Goal: Transaction & Acquisition: Purchase product/service

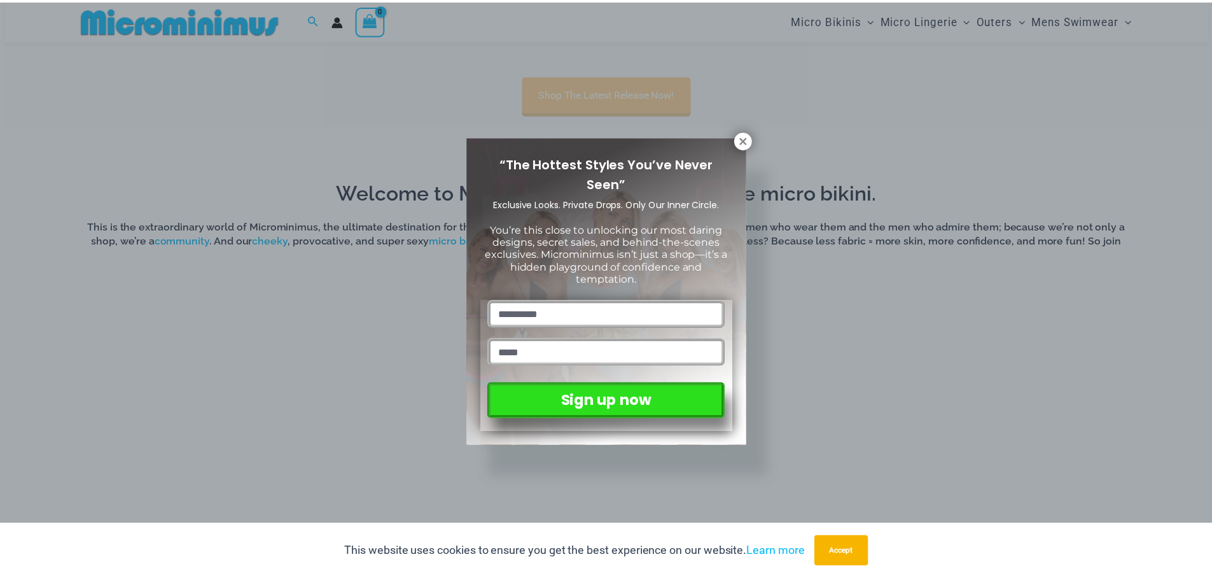
scroll to position [943, 0]
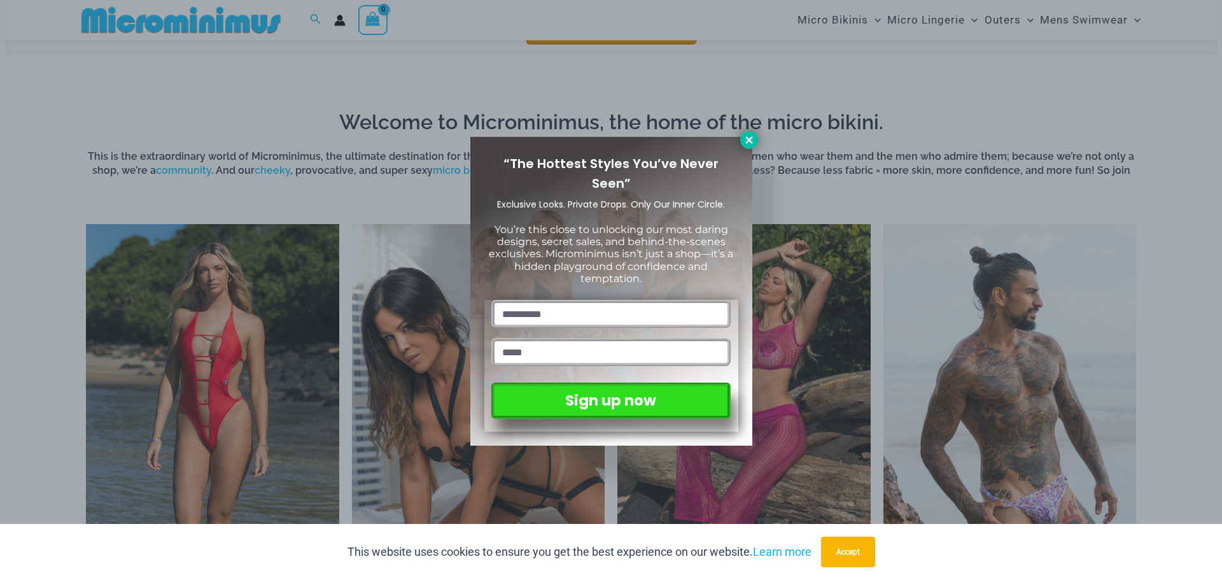
click at [749, 142] on icon at bounding box center [748, 139] width 11 height 11
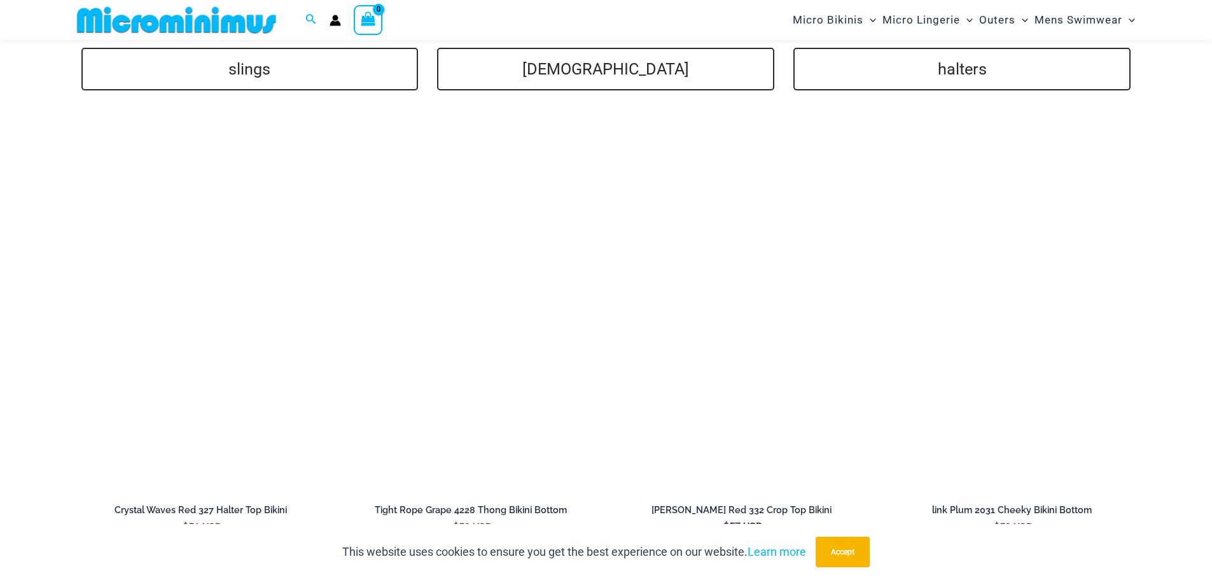
scroll to position [3296, 0]
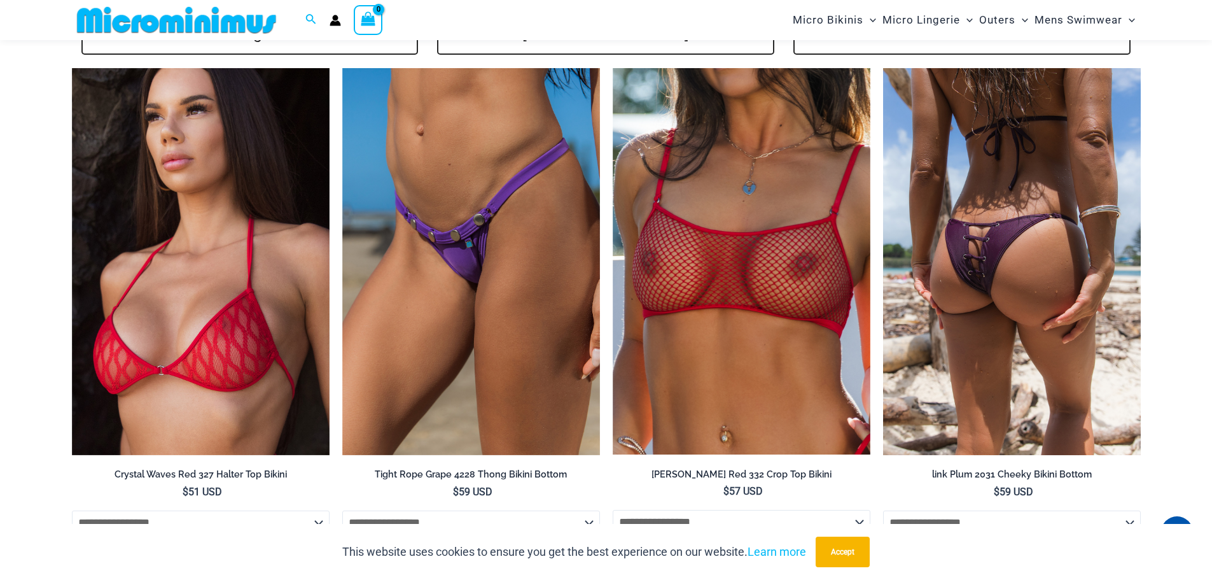
click at [1008, 255] on img at bounding box center [1012, 261] width 258 height 387
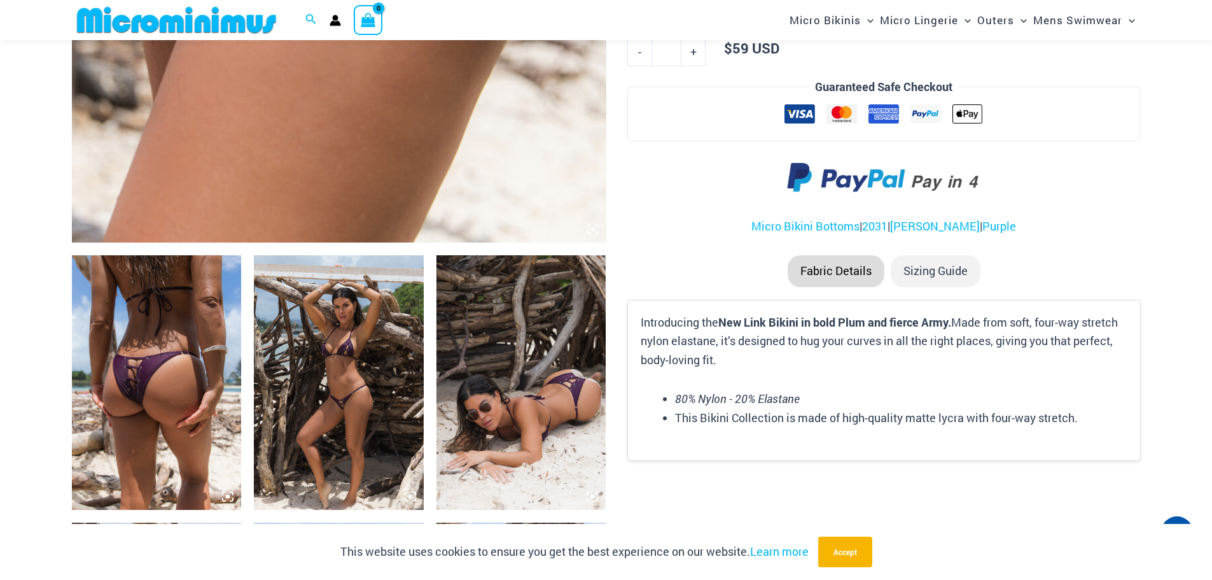
scroll to position [690, 0]
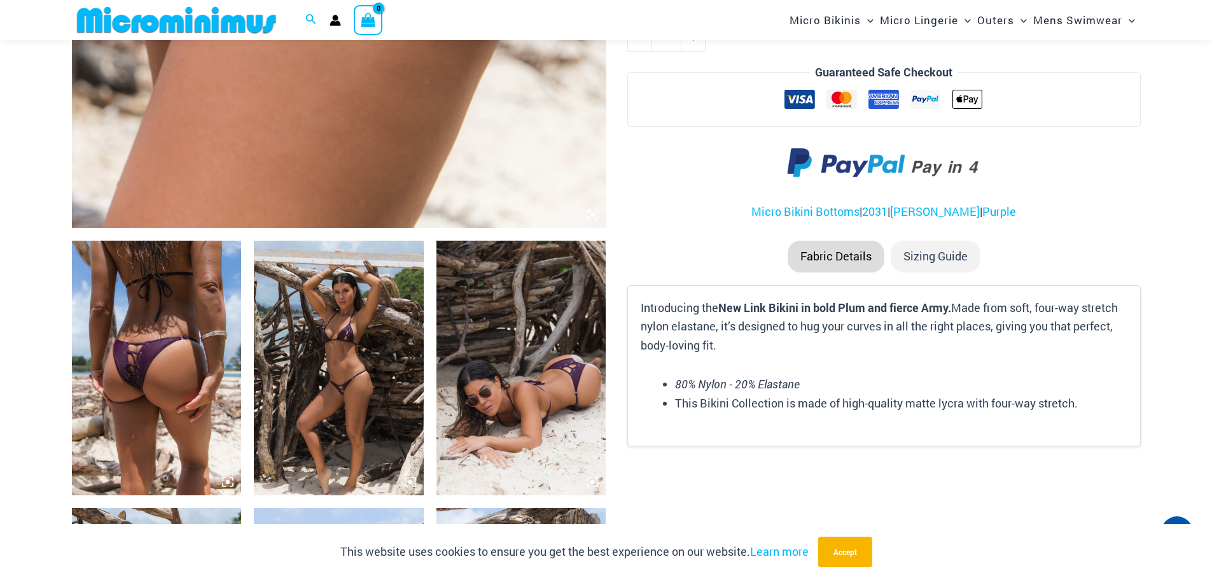
click at [355, 379] on img at bounding box center [339, 368] width 170 height 255
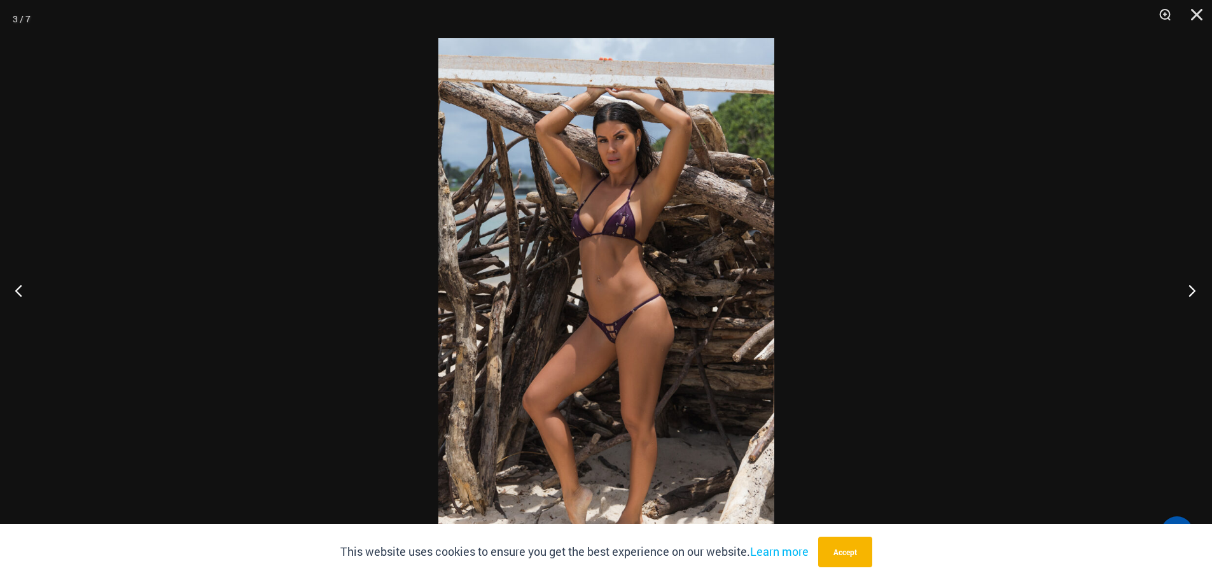
click at [1188, 291] on button "Next" at bounding box center [1189, 290] width 48 height 64
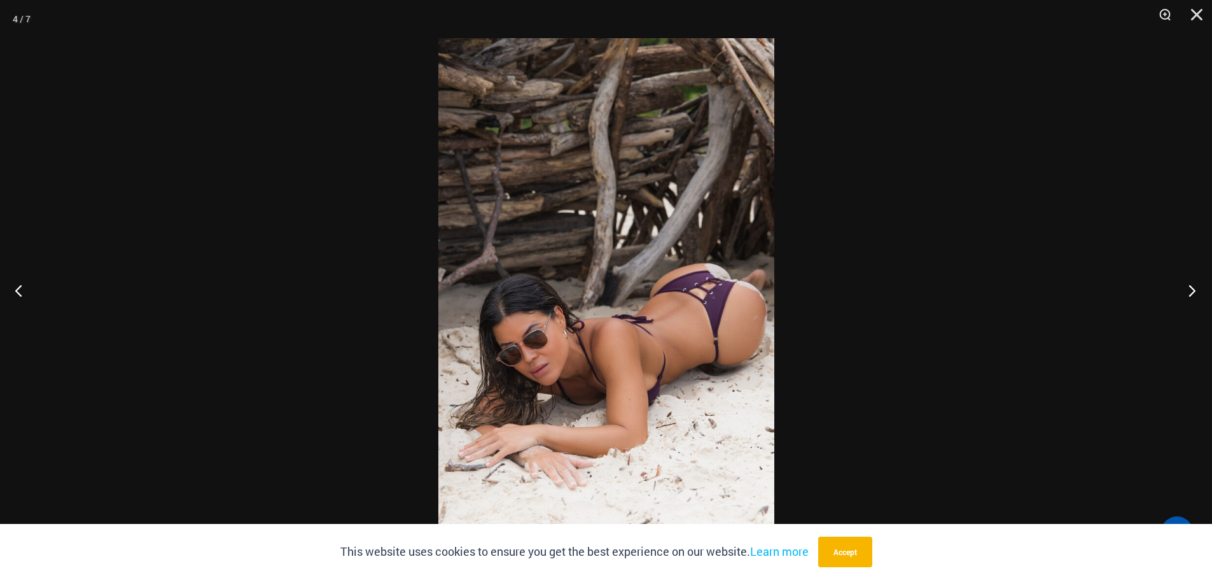
click at [1189, 290] on button "Next" at bounding box center [1189, 290] width 48 height 64
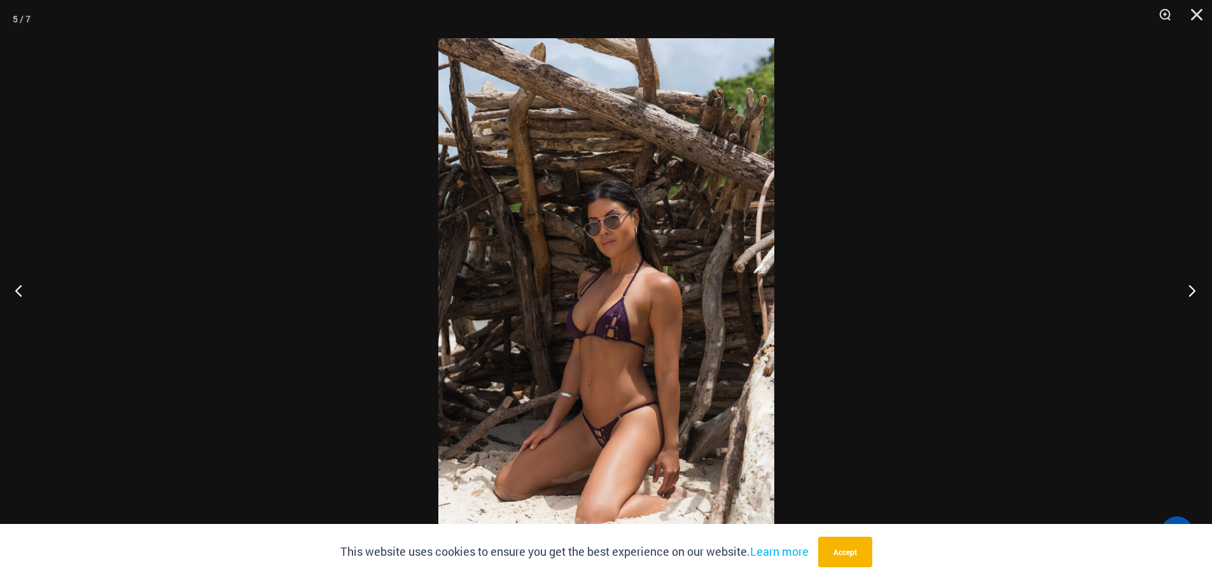
click at [1190, 287] on button "Next" at bounding box center [1189, 290] width 48 height 64
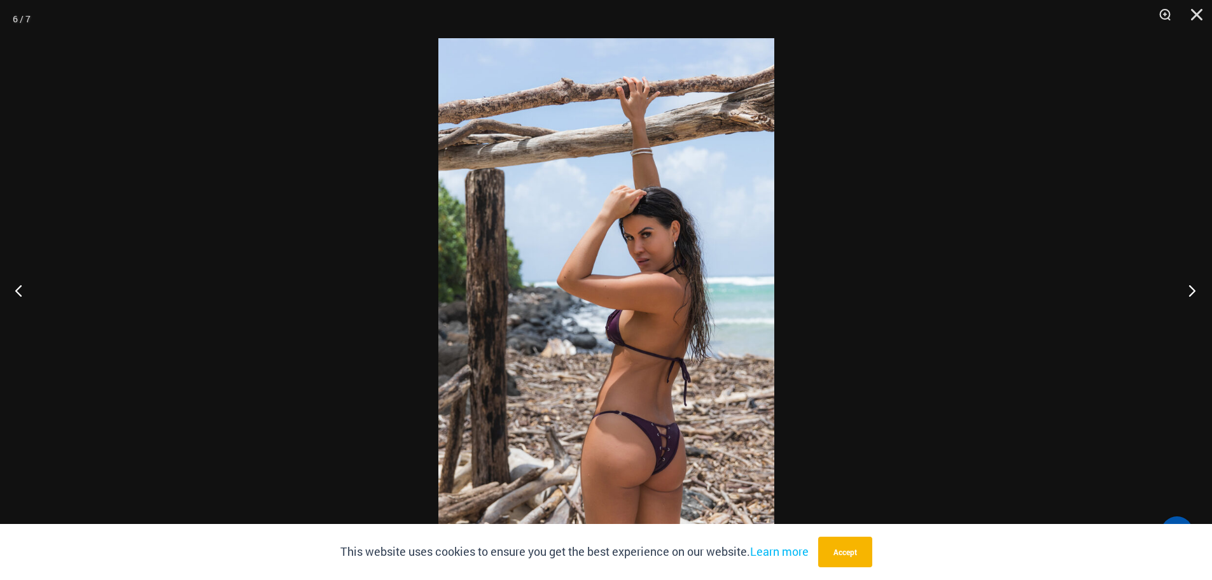
click at [1190, 287] on button "Next" at bounding box center [1189, 290] width 48 height 64
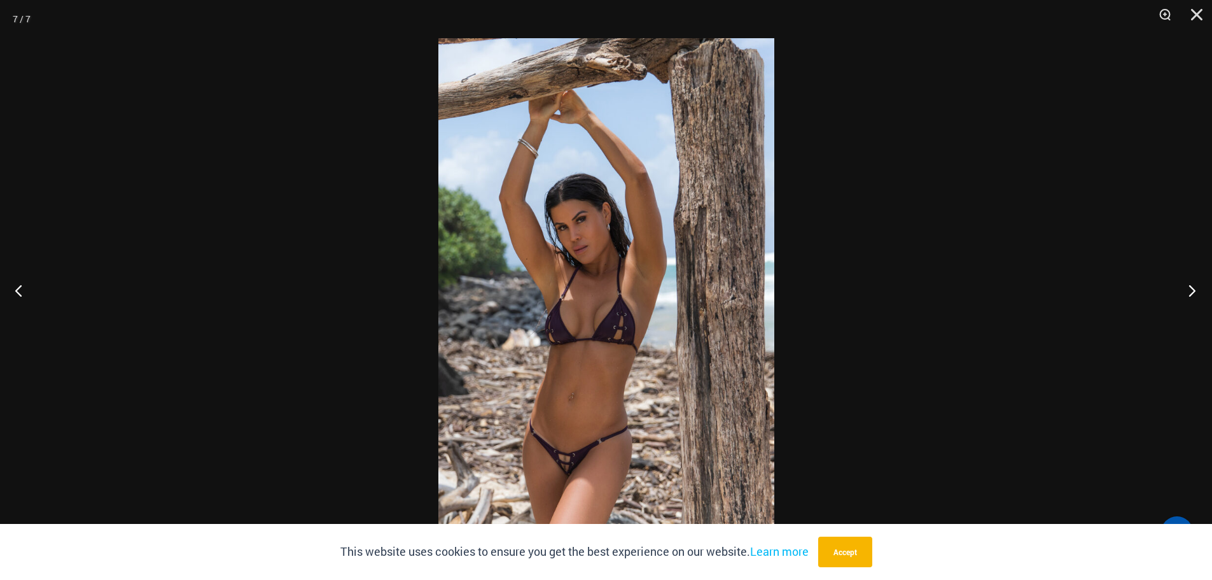
click at [1190, 287] on button "Next" at bounding box center [1189, 290] width 48 height 64
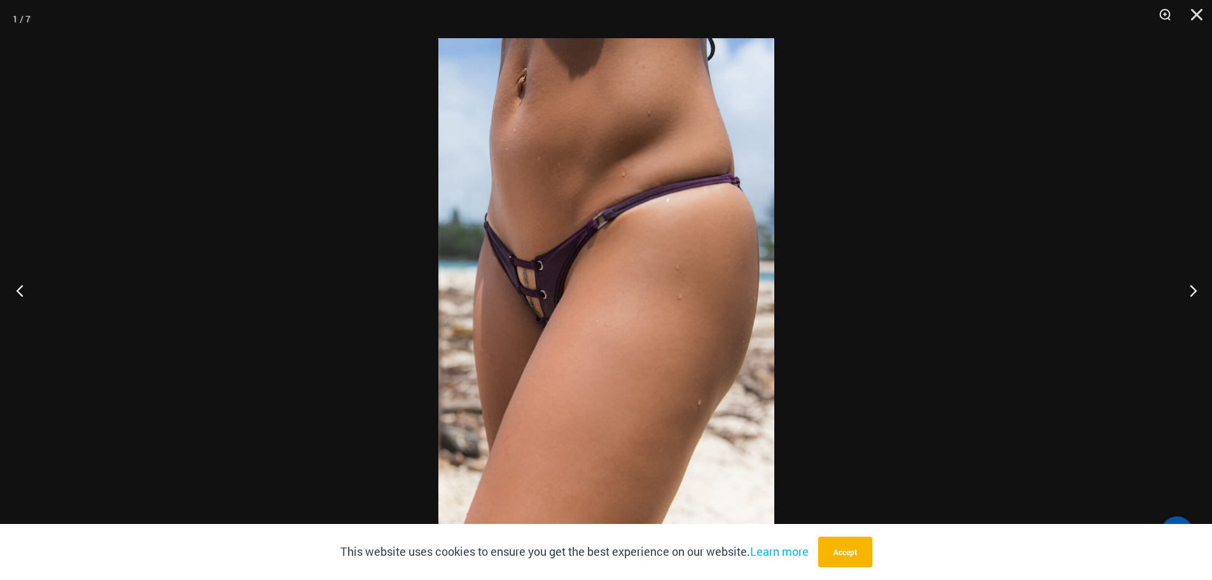
click at [19, 284] on button "Previous" at bounding box center [24, 290] width 48 height 64
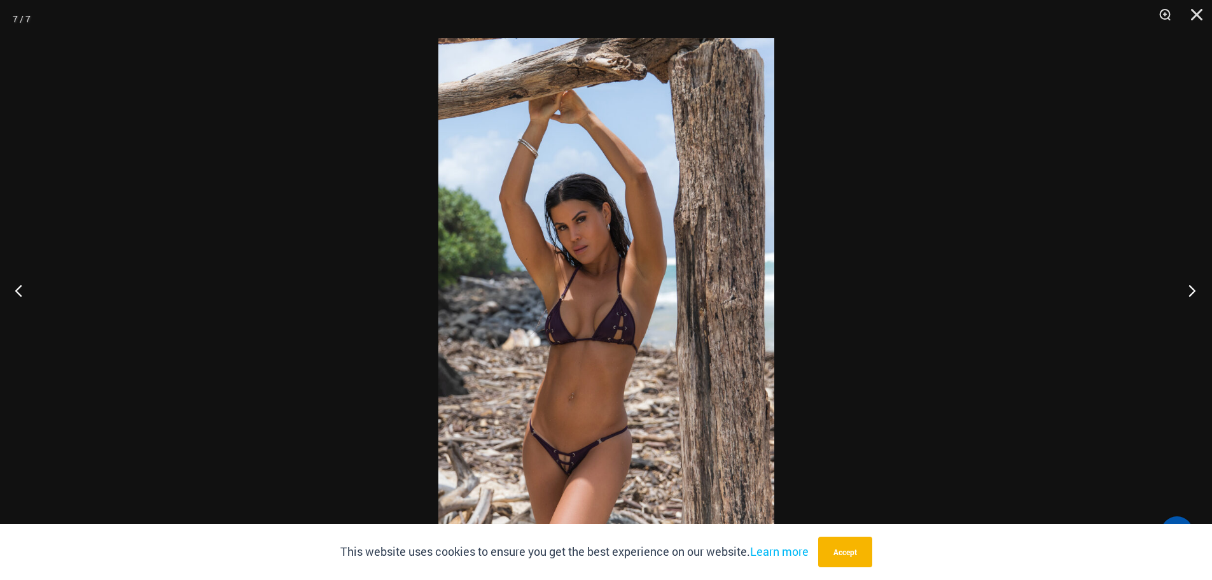
click at [1191, 289] on button "Next" at bounding box center [1189, 290] width 48 height 64
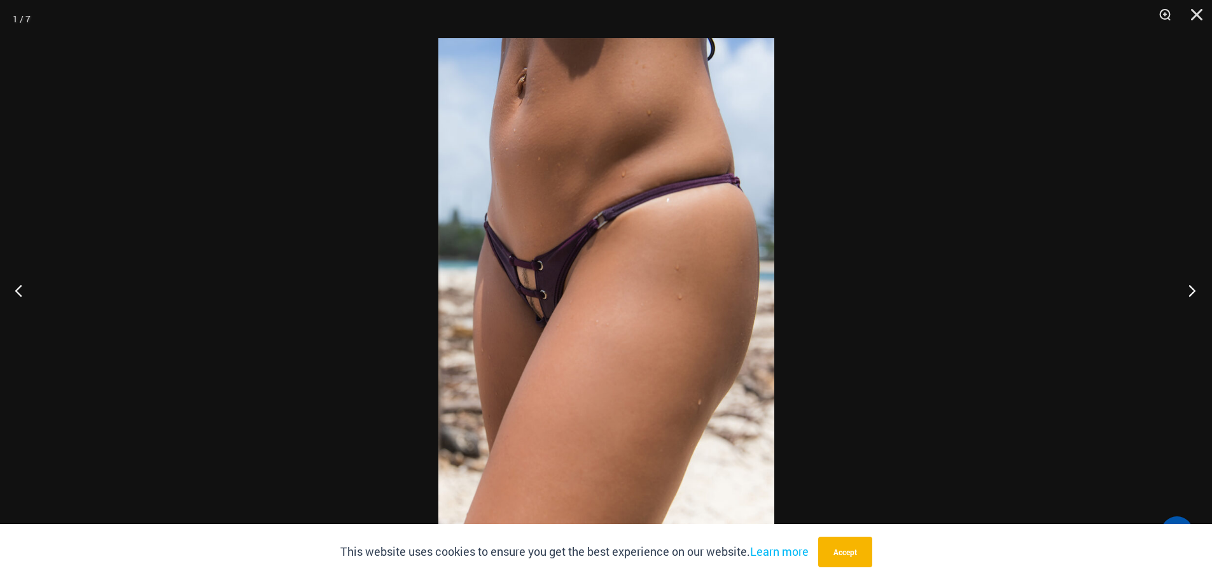
click at [1191, 289] on button "Next" at bounding box center [1189, 290] width 48 height 64
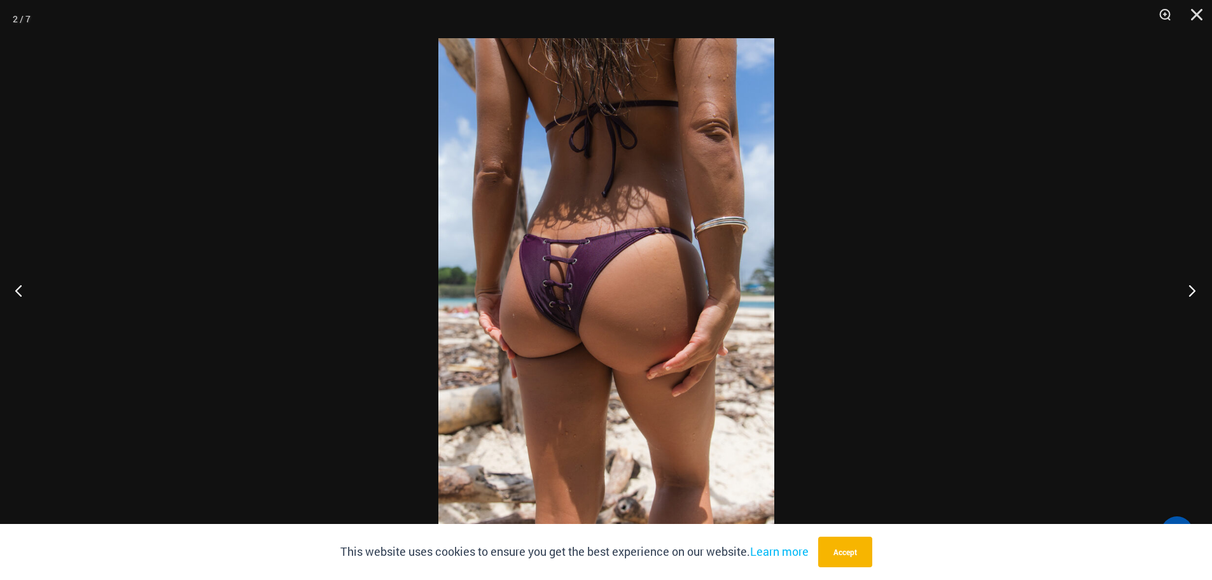
click at [1191, 289] on button "Next" at bounding box center [1189, 290] width 48 height 64
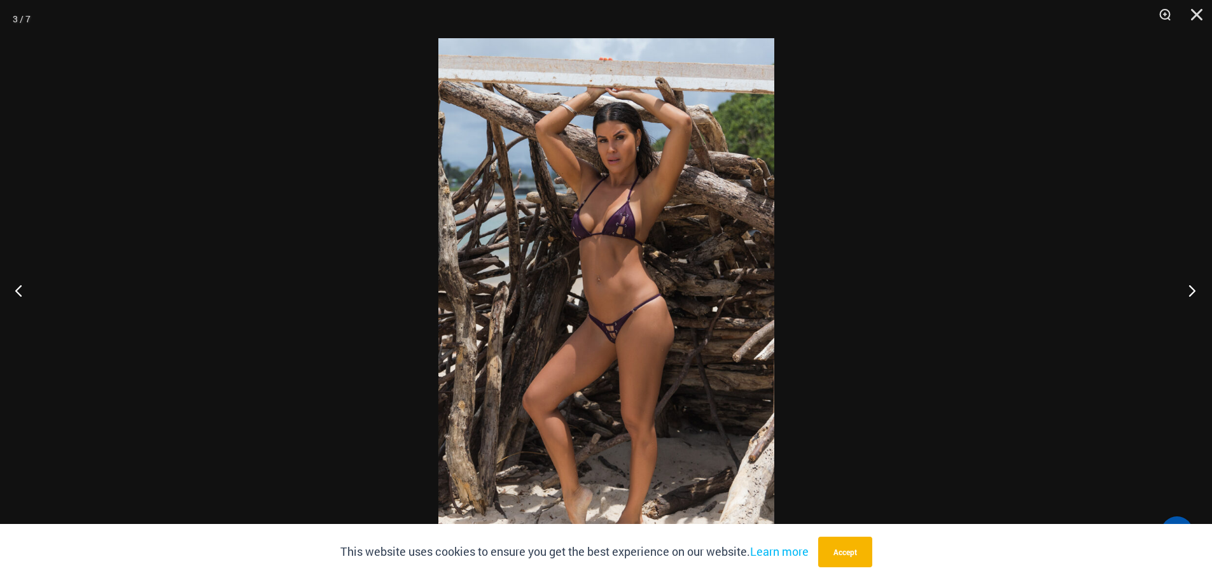
click at [1191, 289] on button "Next" at bounding box center [1189, 290] width 48 height 64
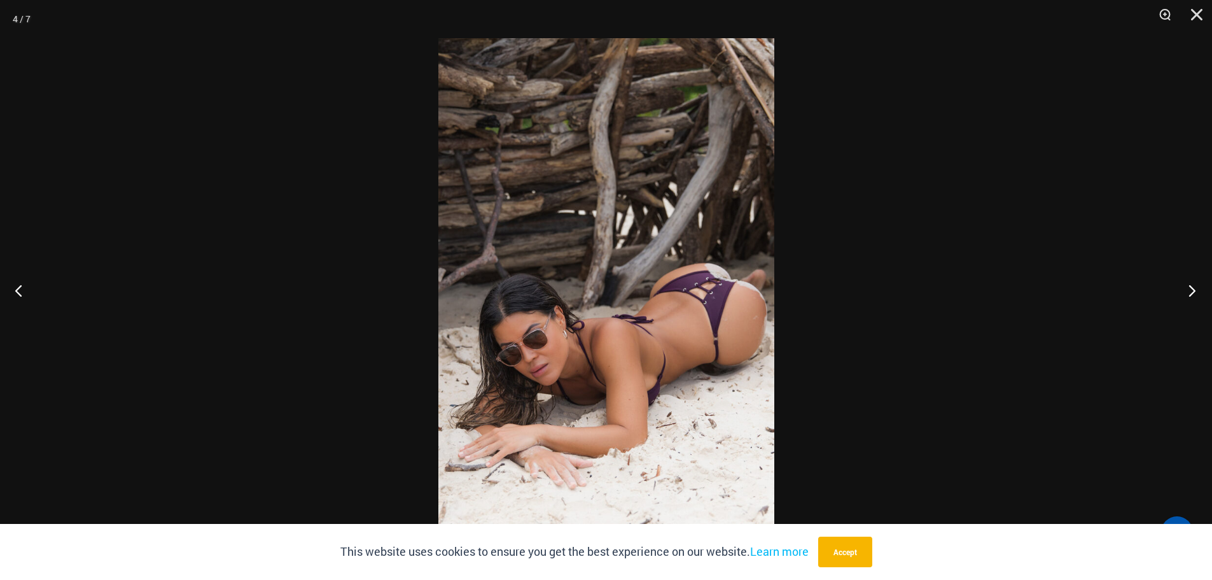
click at [1191, 289] on button "Next" at bounding box center [1189, 290] width 48 height 64
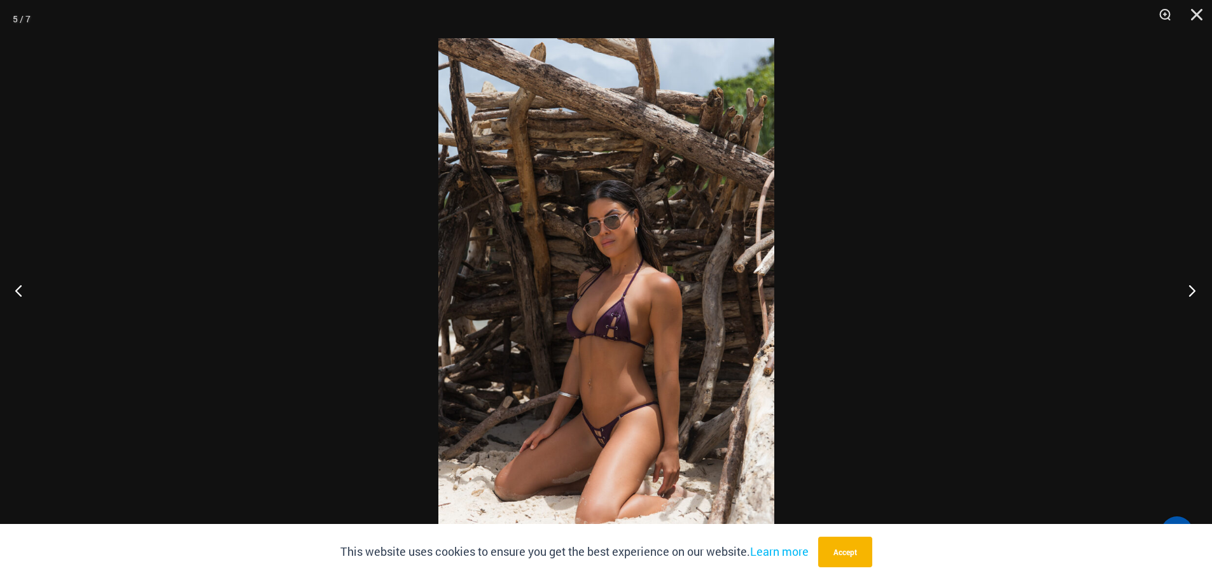
click at [1191, 289] on button "Next" at bounding box center [1189, 290] width 48 height 64
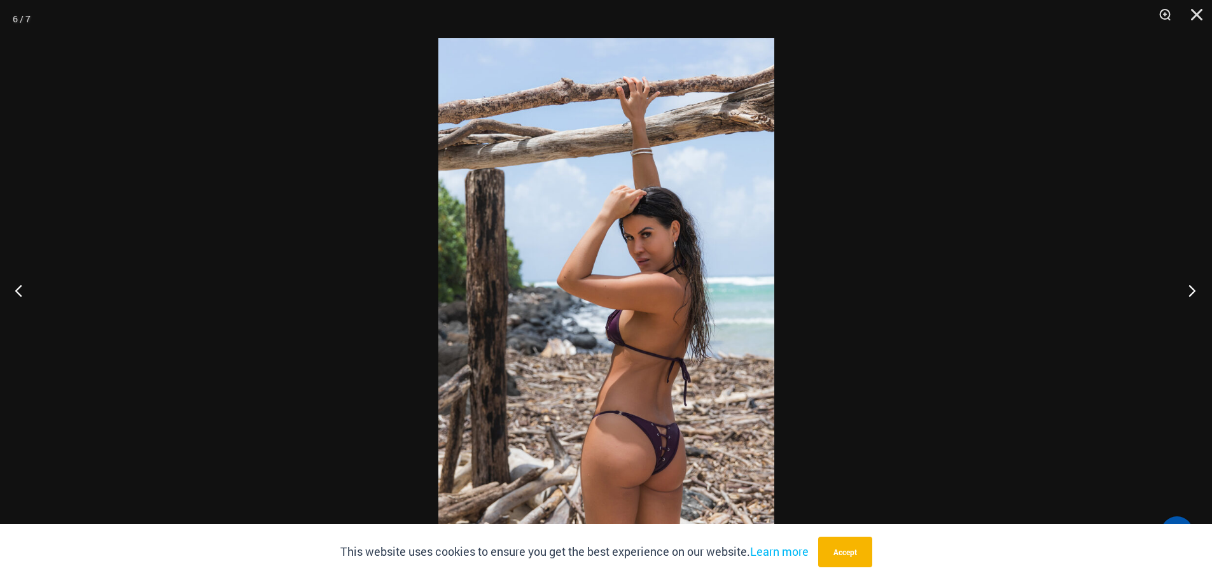
click at [1191, 289] on button "Next" at bounding box center [1189, 290] width 48 height 64
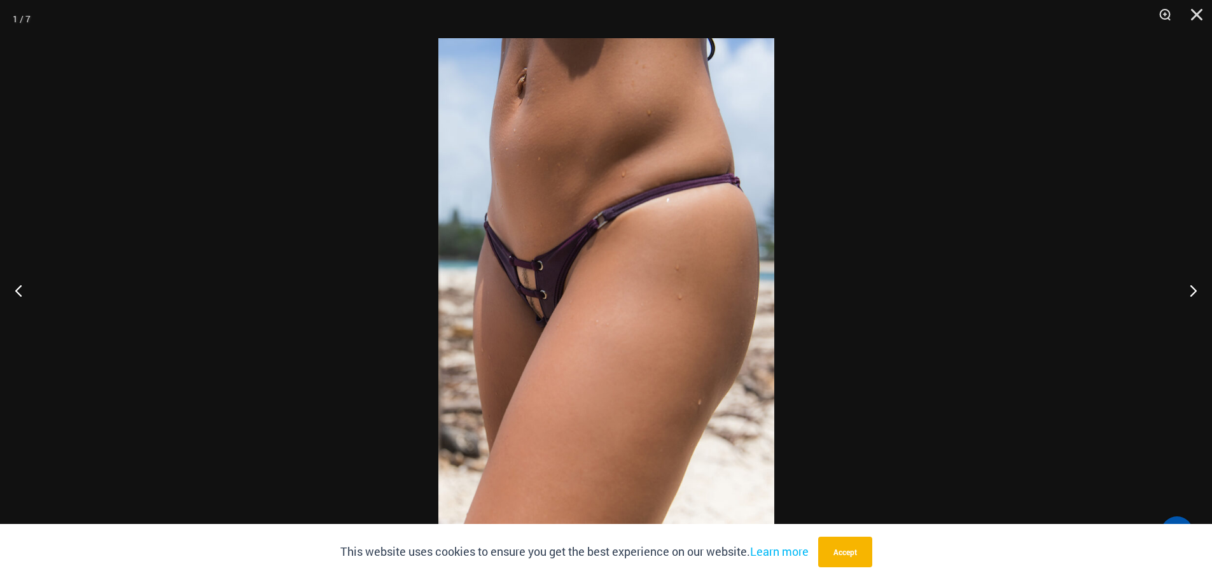
click at [1093, 263] on div at bounding box center [606, 290] width 1212 height 580
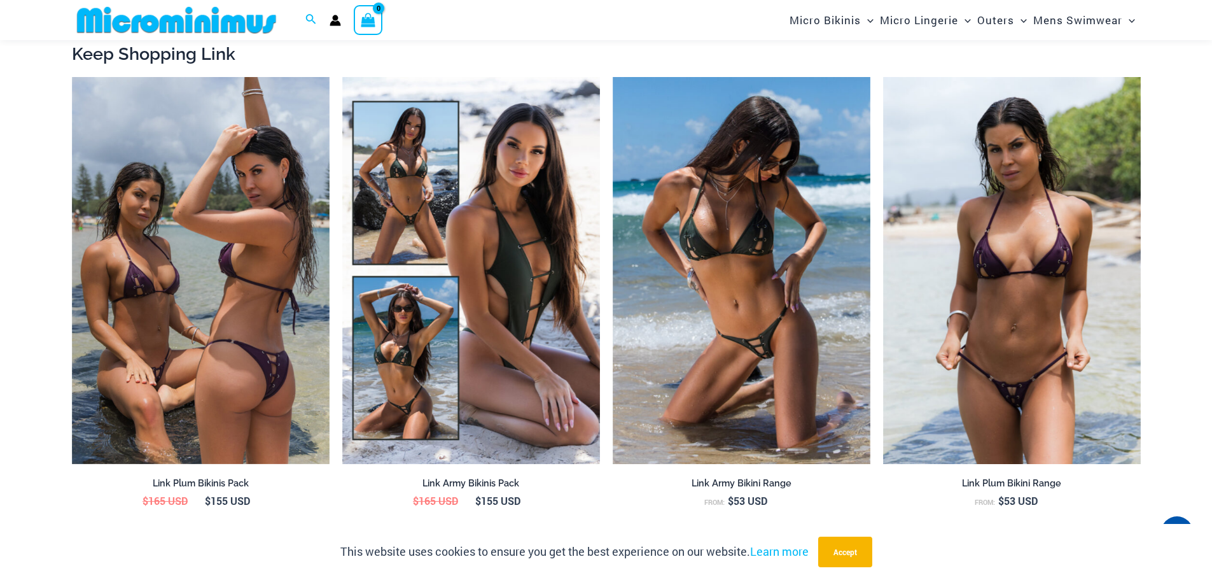
scroll to position [1438, 0]
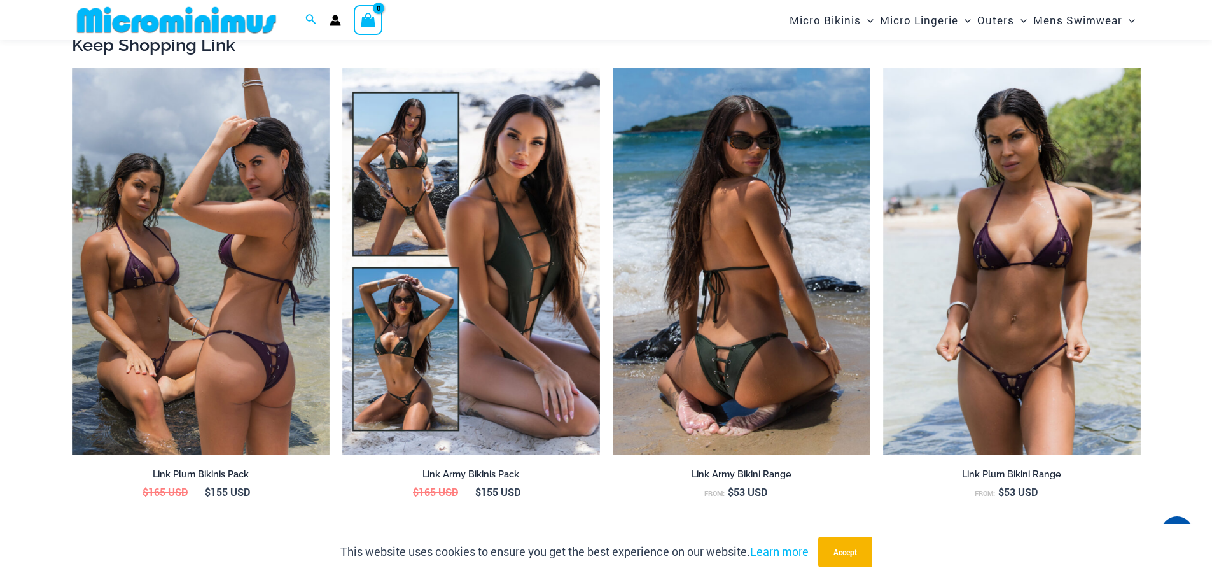
click at [759, 312] on img at bounding box center [742, 261] width 258 height 387
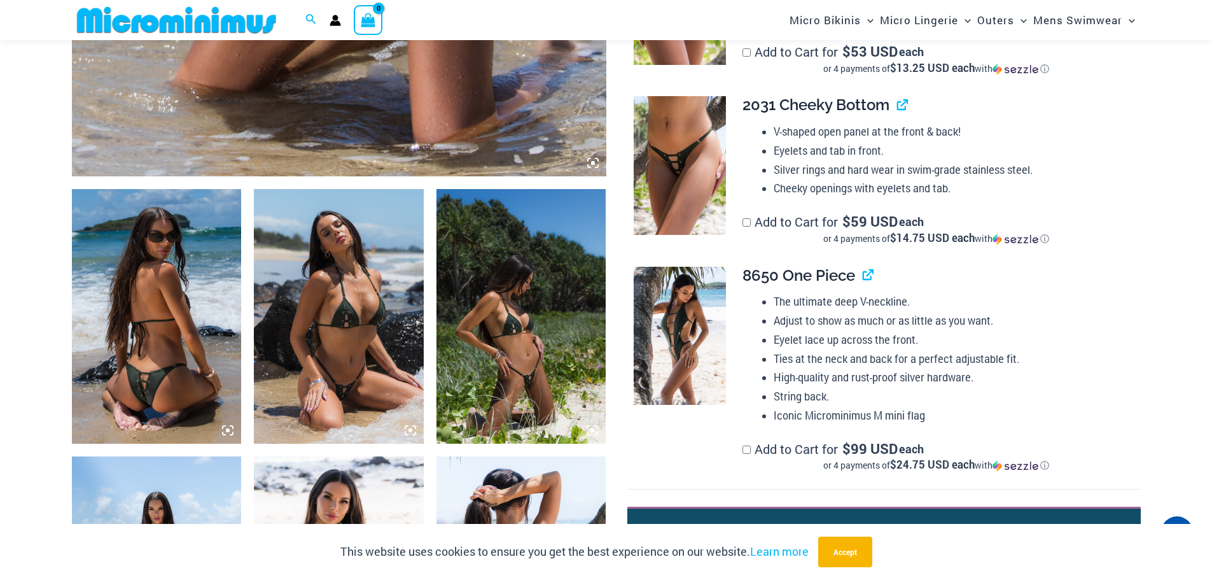
scroll to position [827, 0]
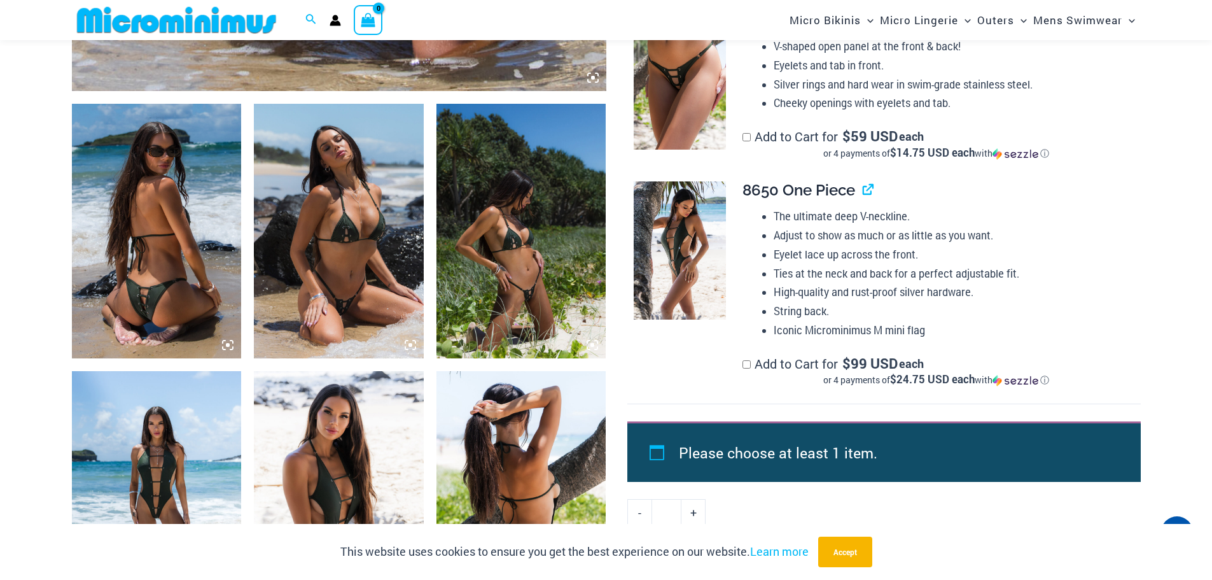
click at [516, 300] on img at bounding box center [522, 231] width 170 height 255
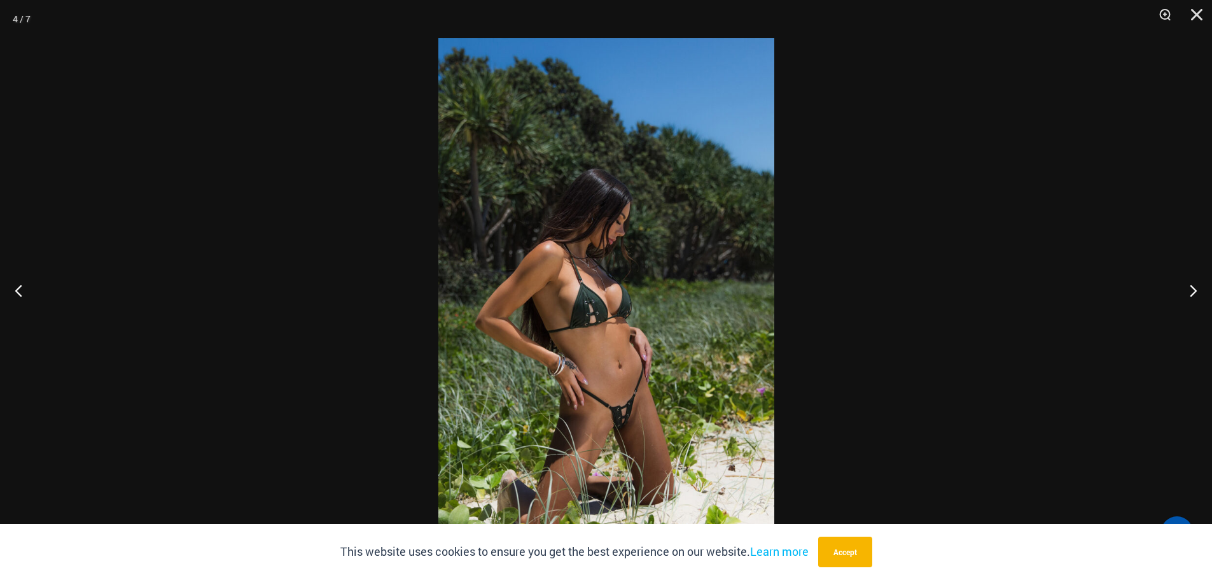
click at [598, 299] on img at bounding box center [607, 289] width 336 height 503
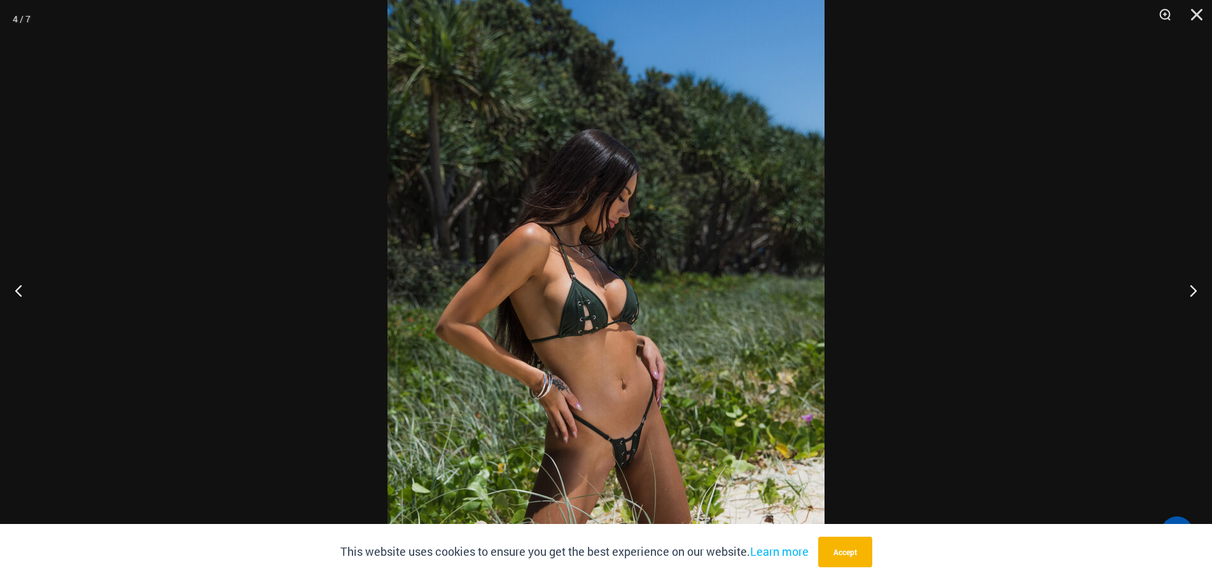
click at [991, 299] on div at bounding box center [606, 290] width 1212 height 580
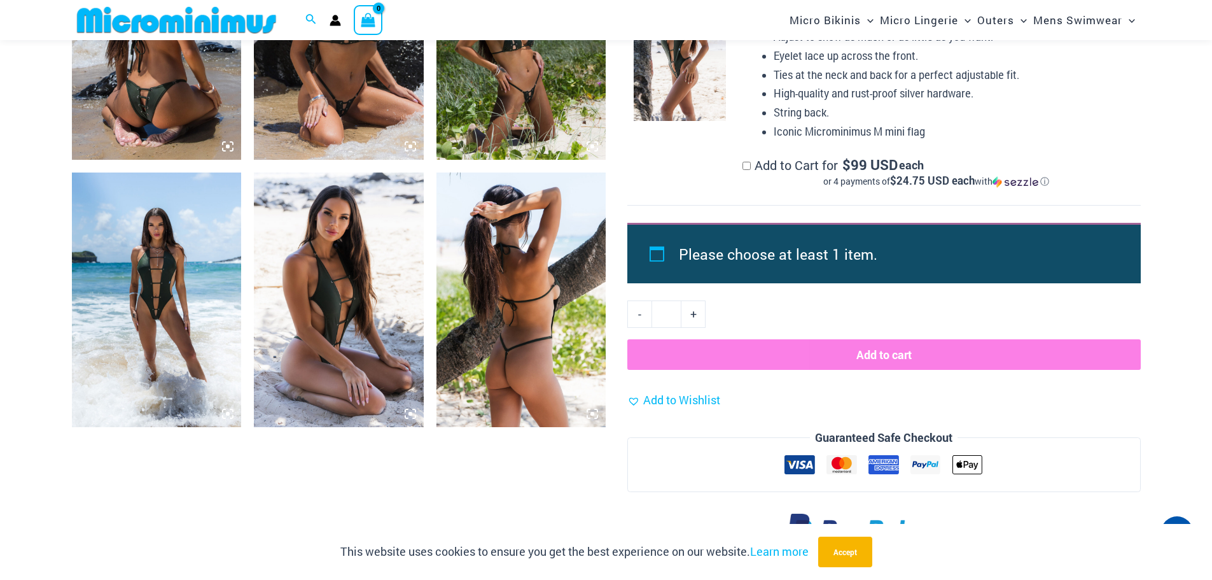
scroll to position [1034, 0]
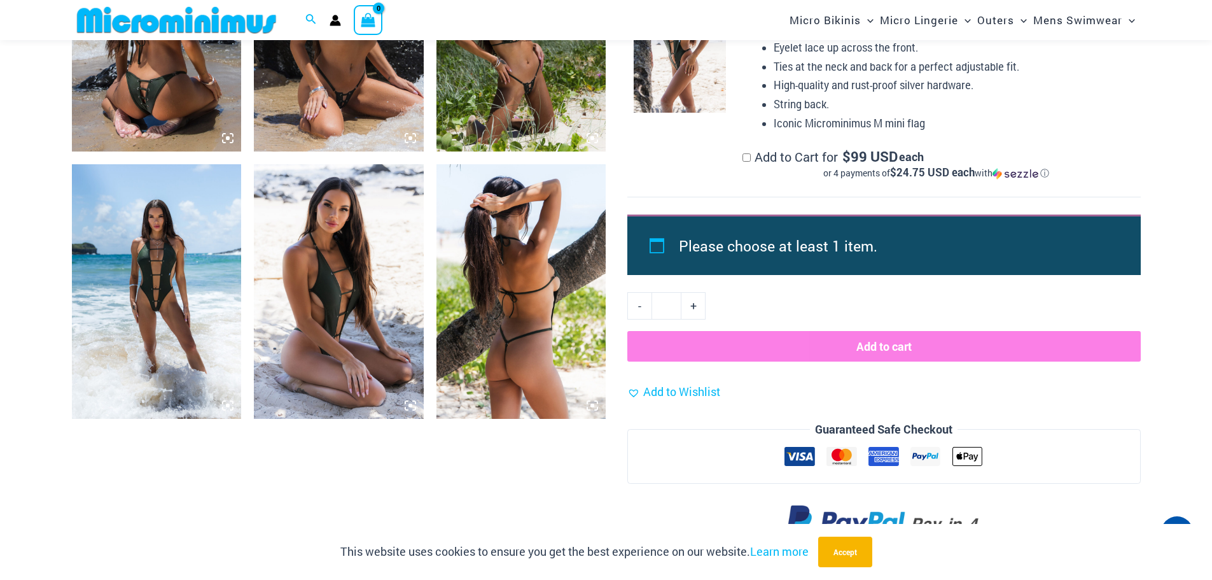
click at [174, 308] on img at bounding box center [157, 291] width 170 height 255
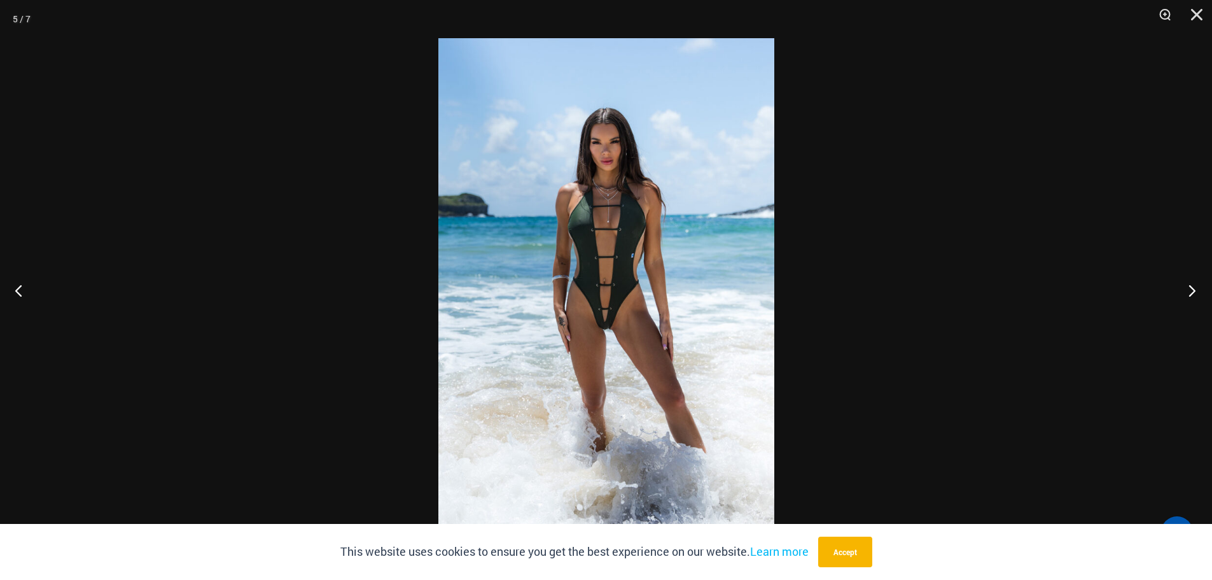
click at [1191, 292] on button "Next" at bounding box center [1189, 290] width 48 height 64
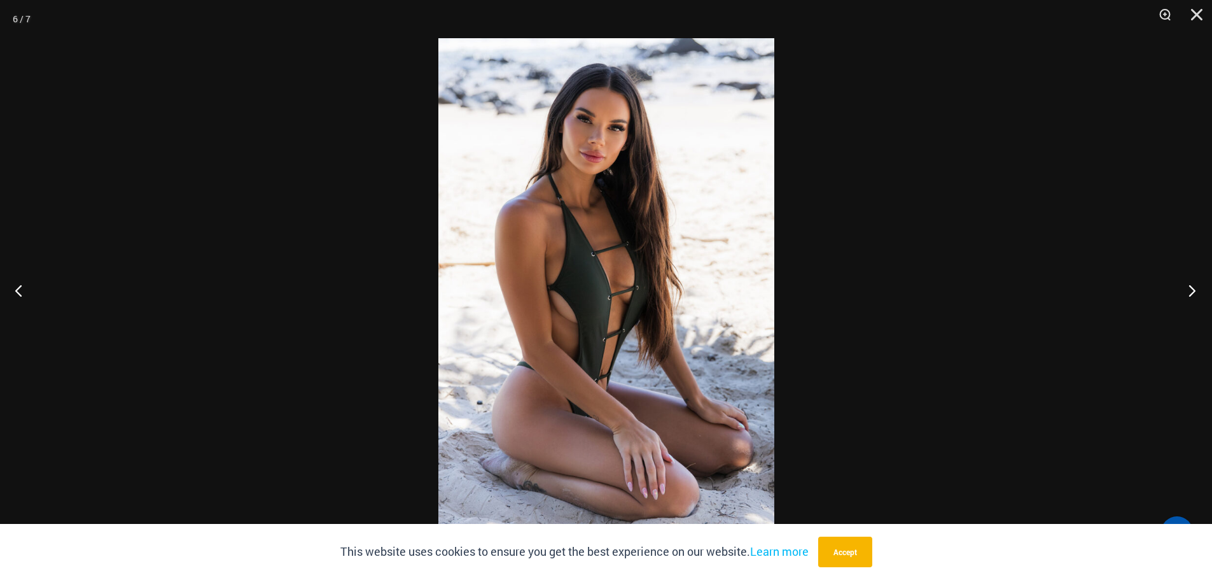
click at [1191, 292] on button "Next" at bounding box center [1189, 290] width 48 height 64
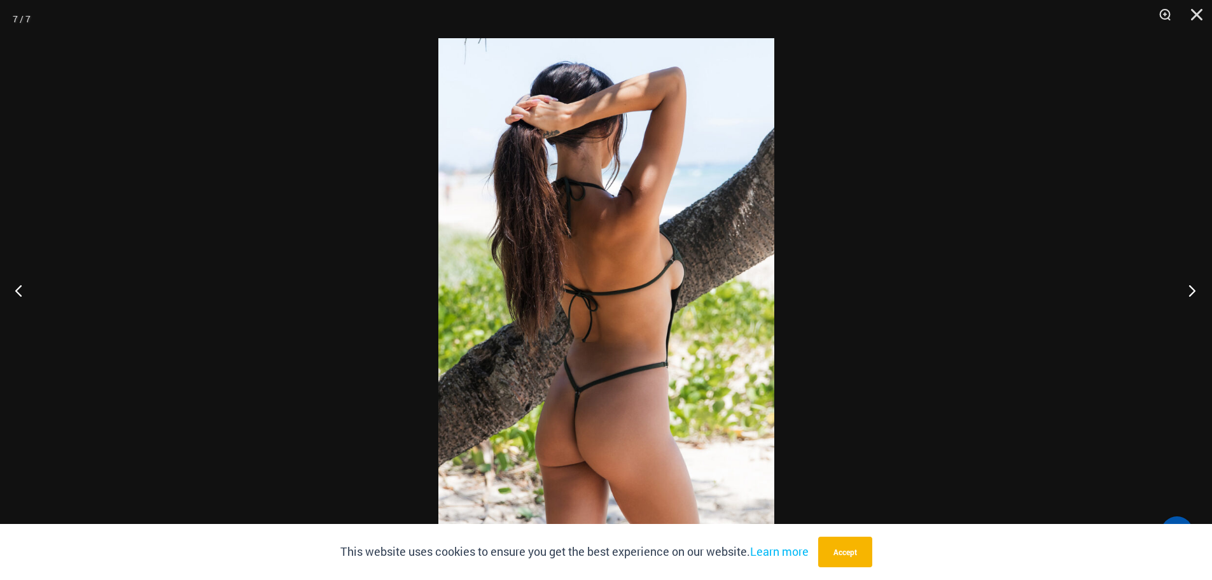
click at [1191, 292] on button "Next" at bounding box center [1189, 290] width 48 height 64
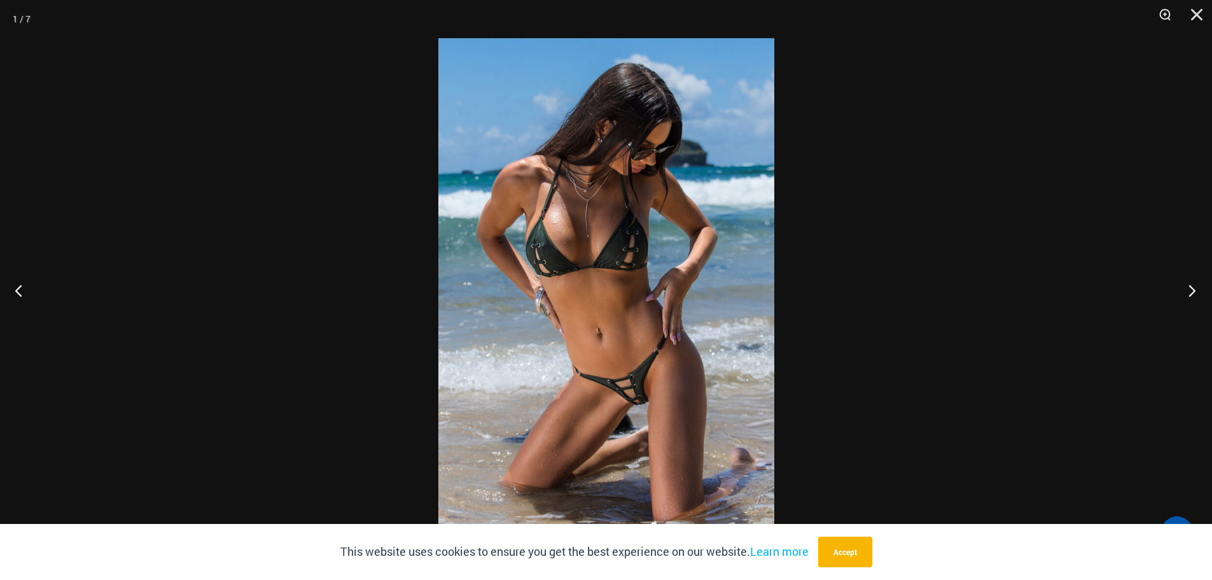
click at [1191, 292] on button "Next" at bounding box center [1189, 290] width 48 height 64
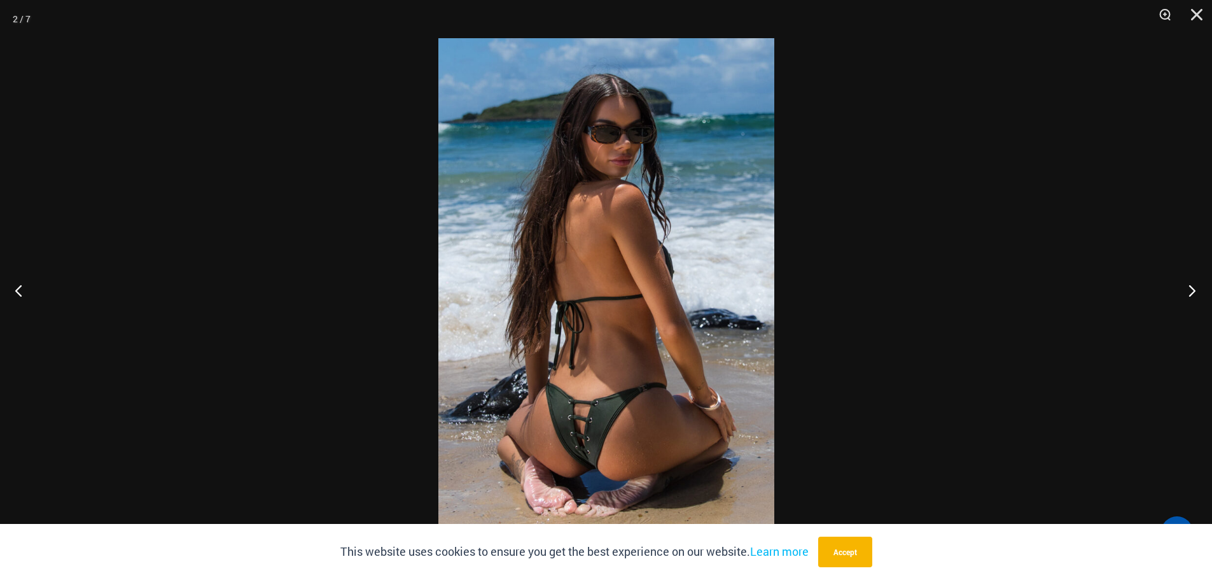
click at [1191, 292] on button "Next" at bounding box center [1189, 290] width 48 height 64
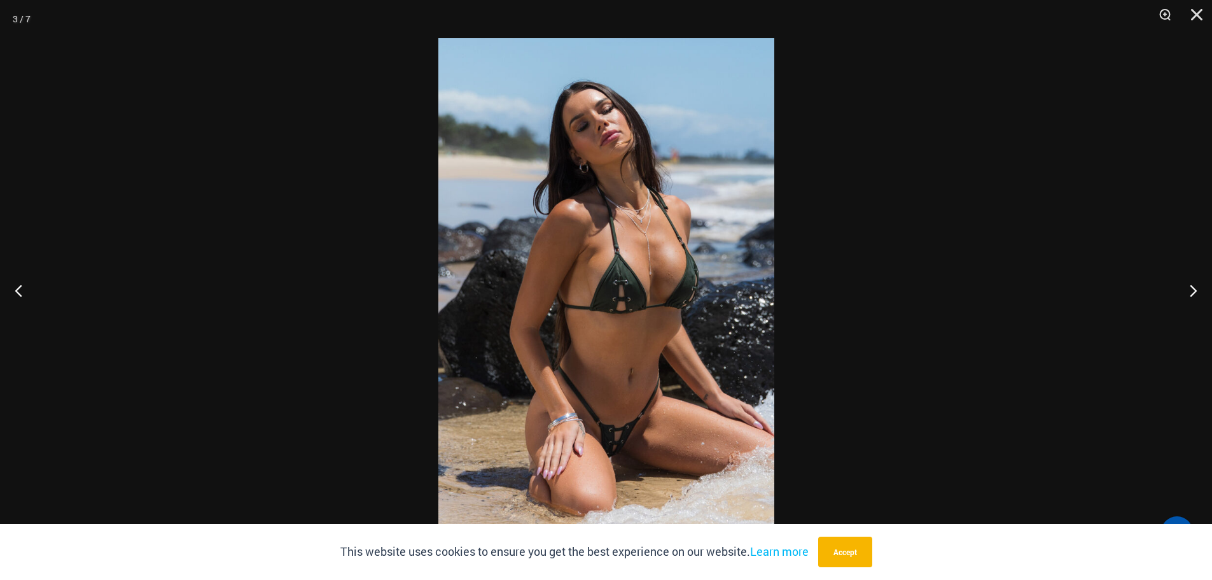
click at [1028, 312] on div at bounding box center [606, 290] width 1212 height 580
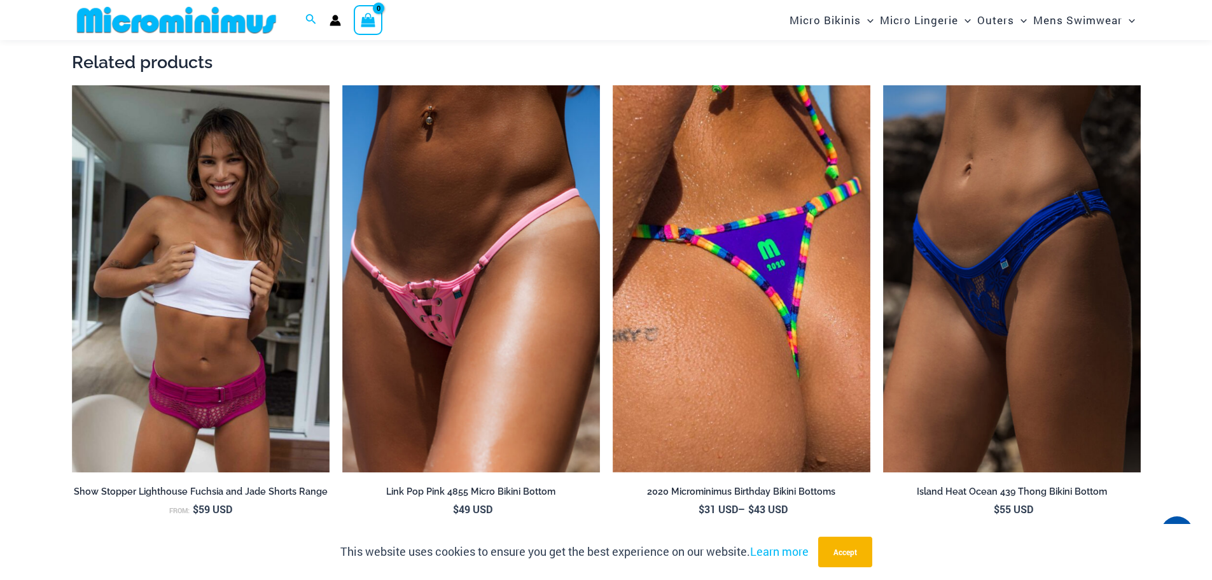
scroll to position [2856, 0]
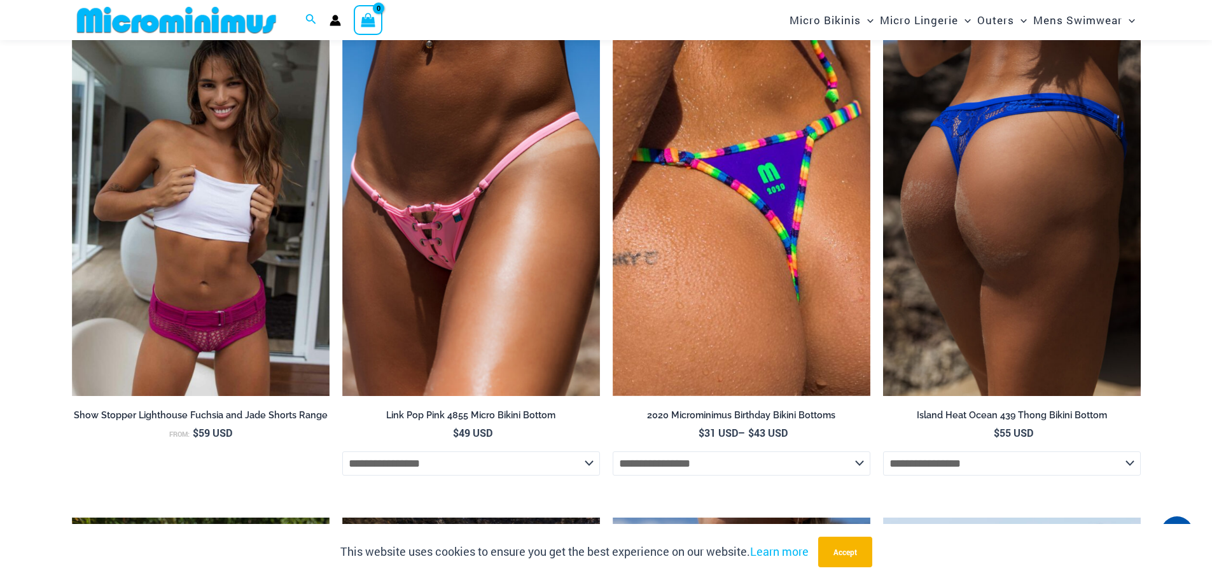
click at [1015, 269] on img at bounding box center [1012, 202] width 258 height 387
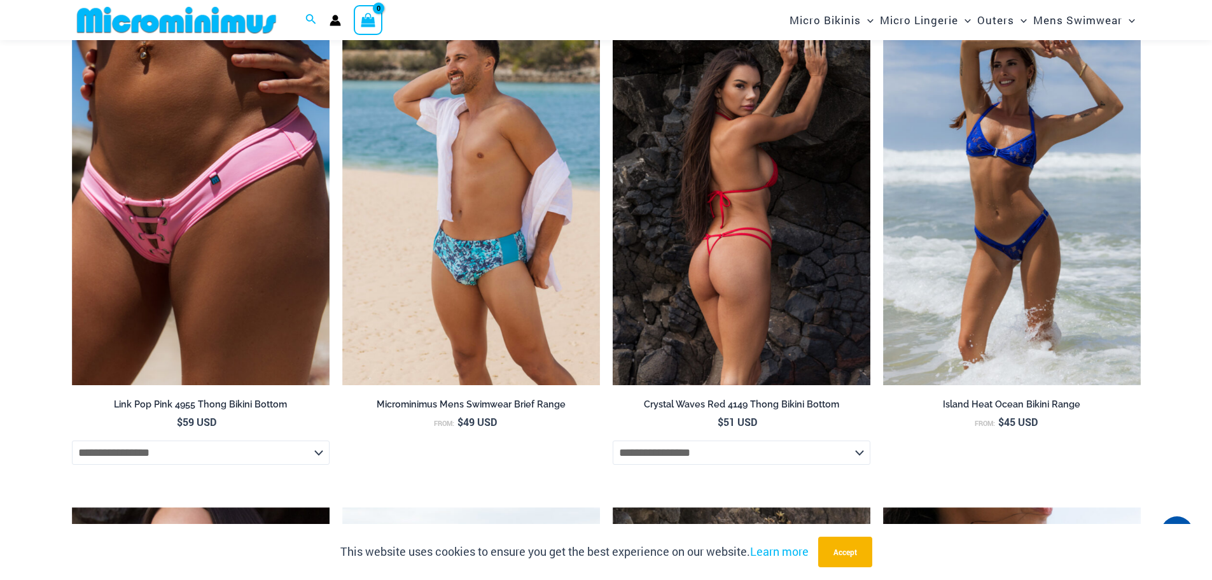
scroll to position [4385, 0]
